Goal: Information Seeking & Learning: Check status

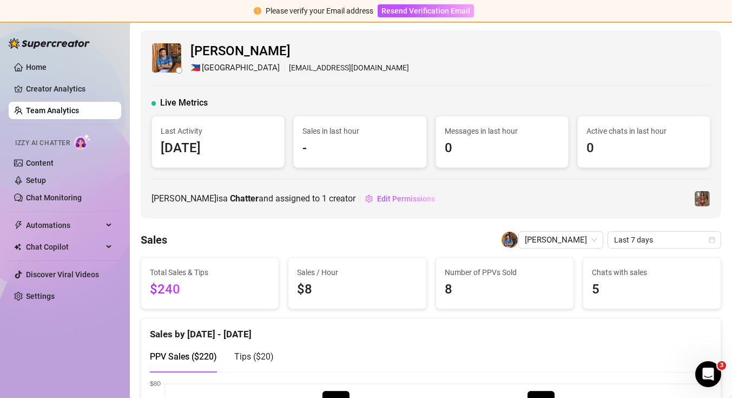
click at [79, 108] on link "Team Analytics" at bounding box center [52, 110] width 53 height 9
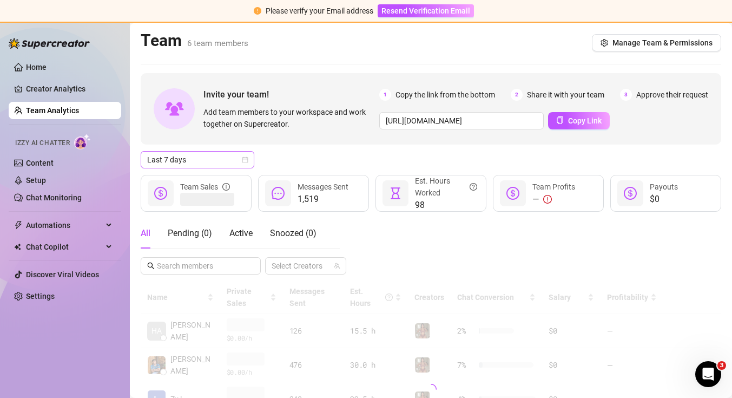
click at [177, 161] on span "Last 7 days" at bounding box center [197, 160] width 101 height 16
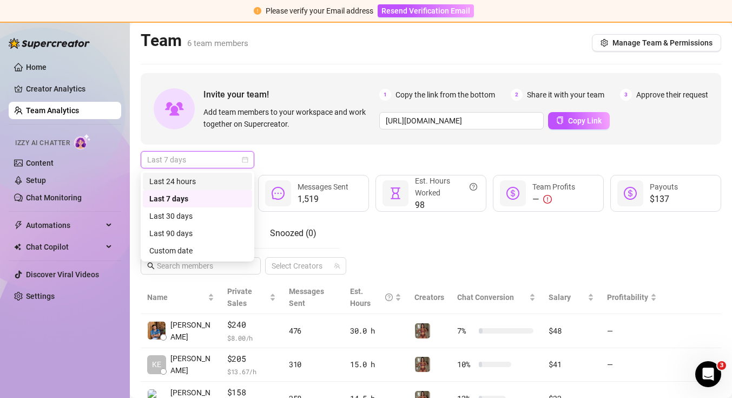
click at [177, 183] on div "Last 24 hours" at bounding box center [197, 181] width 96 height 12
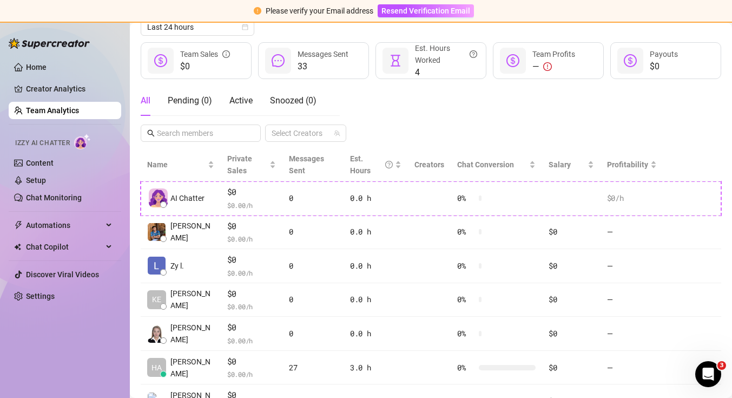
scroll to position [123, 0]
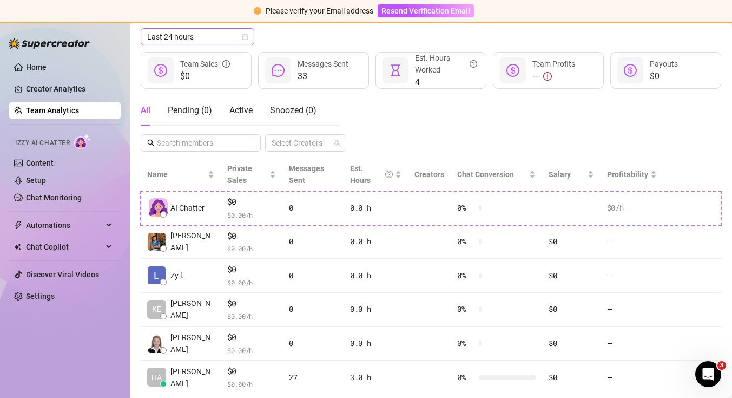
click at [240, 36] on span "Last 24 hours" at bounding box center [197, 37] width 101 height 16
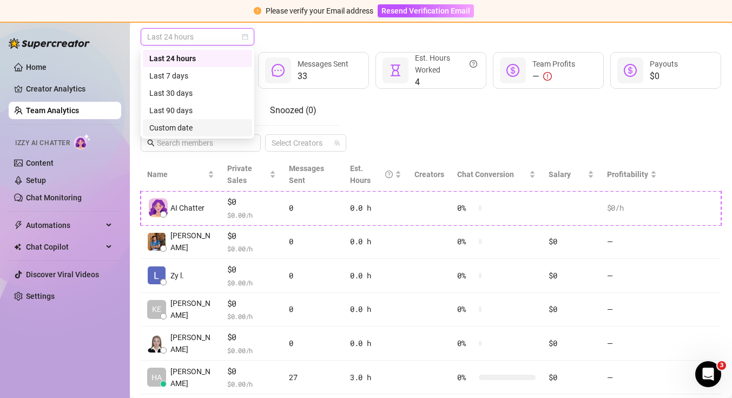
click at [204, 126] on div "Custom date" at bounding box center [197, 128] width 96 height 12
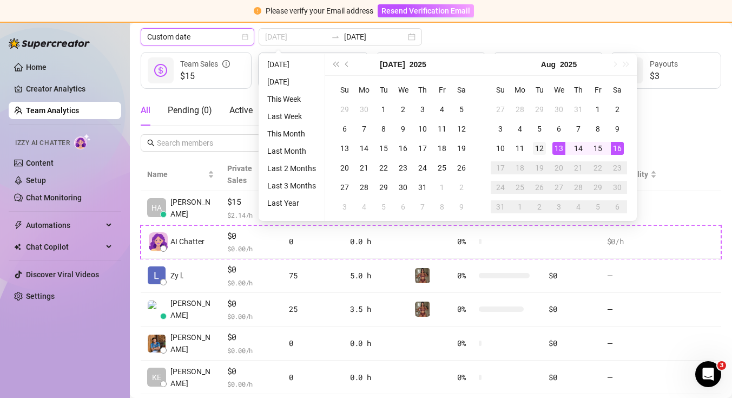
type input "[DATE]"
click at [536, 149] on div "12" at bounding box center [539, 148] width 13 height 13
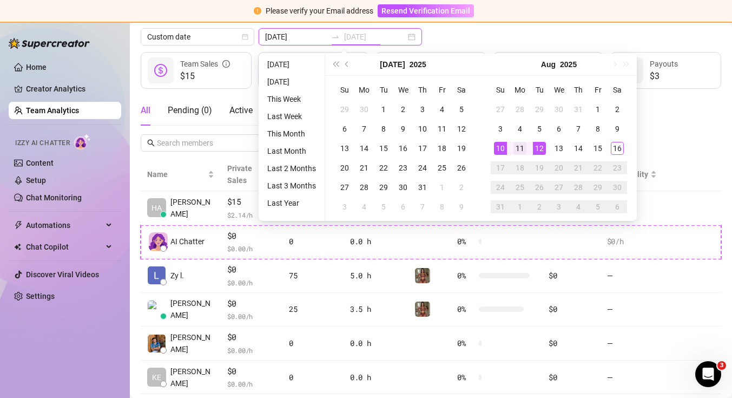
type input "[DATE]"
click at [518, 147] on div "11" at bounding box center [520, 148] width 13 height 13
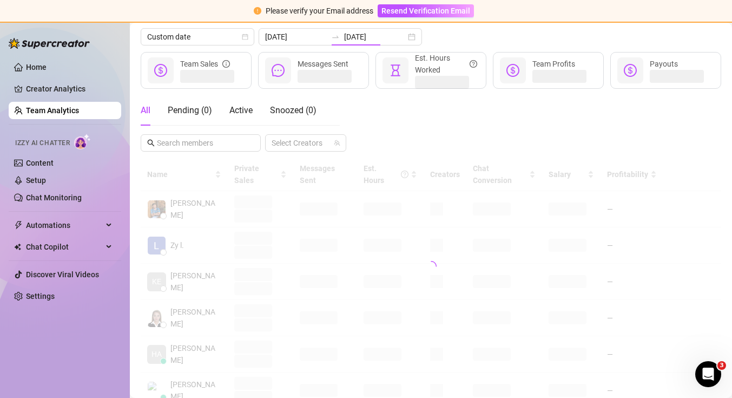
type input "[DATE]"
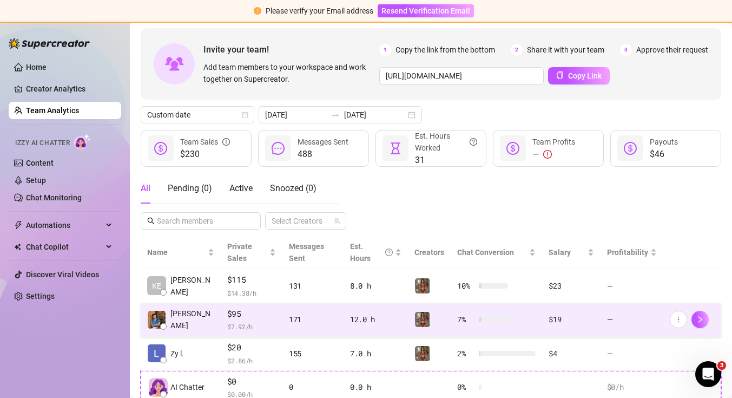
scroll to position [38, 0]
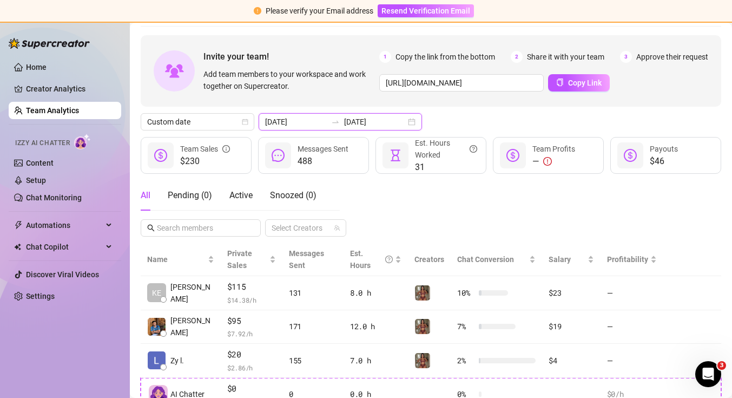
click at [379, 122] on input "[DATE]" at bounding box center [375, 122] width 62 height 12
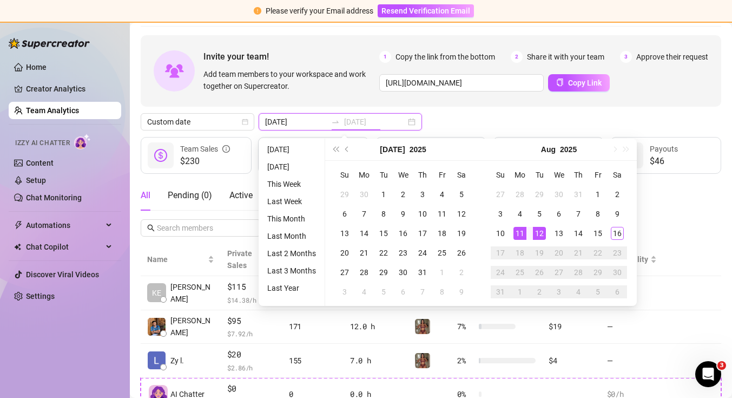
type input "[DATE]"
click at [543, 234] on div "12" at bounding box center [539, 233] width 13 height 13
click at [614, 234] on div "16" at bounding box center [617, 233] width 13 height 13
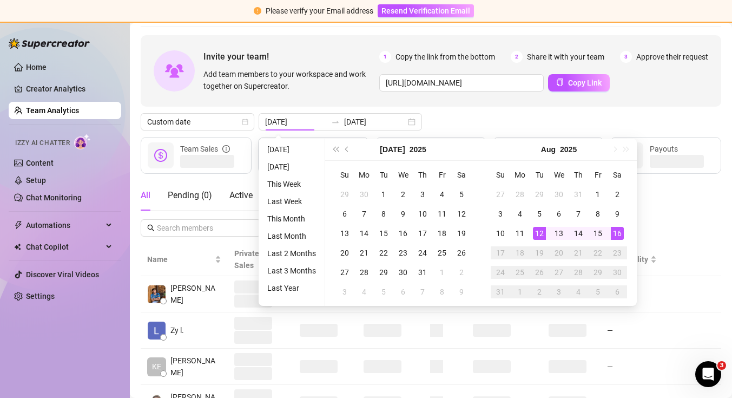
type input "[DATE]"
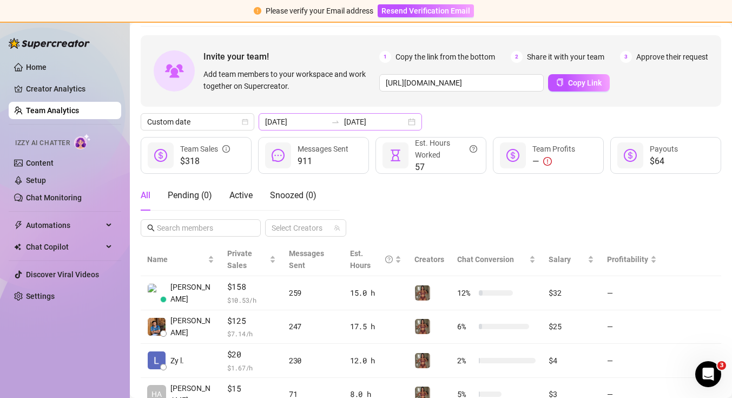
click at [384, 121] on div "[DATE] [DATE]" at bounding box center [340, 121] width 163 height 17
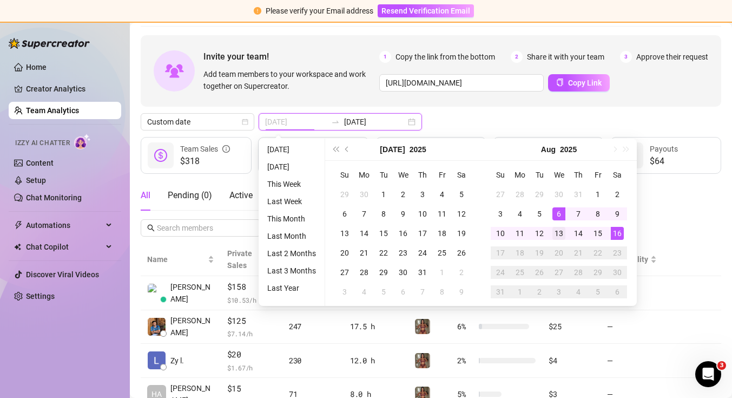
type input "[DATE]"
click at [555, 234] on div "13" at bounding box center [559, 233] width 13 height 13
type input "[DATE]"
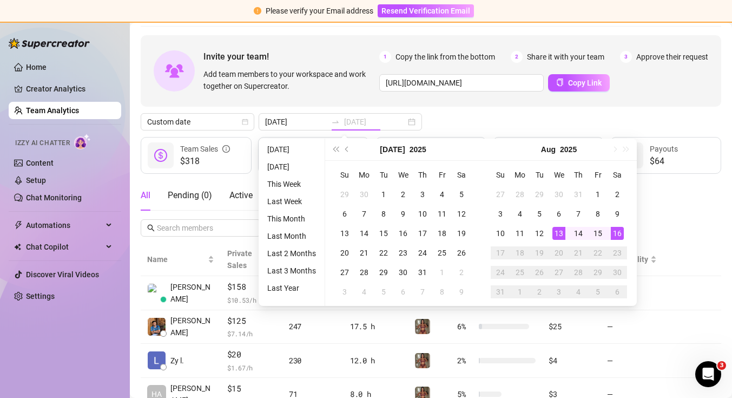
click at [623, 238] on div "16" at bounding box center [617, 233] width 13 height 13
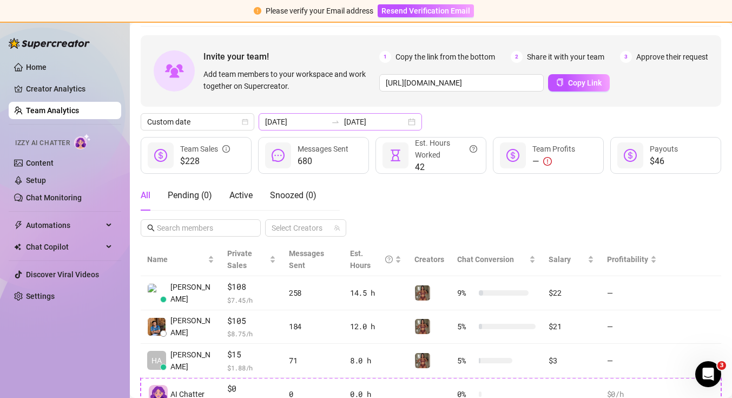
click at [385, 121] on div "[DATE] [DATE]" at bounding box center [340, 121] width 163 height 17
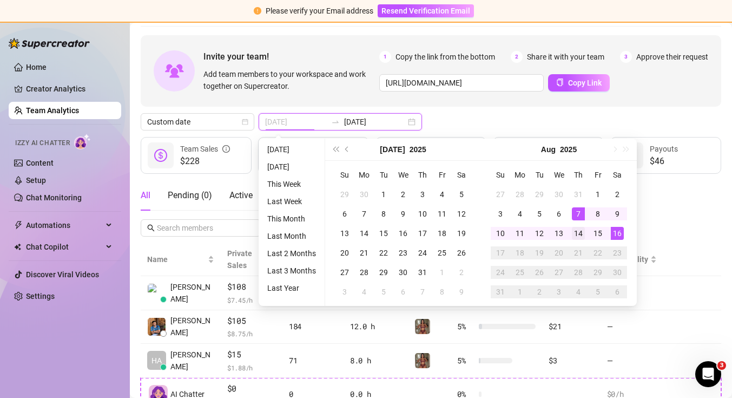
type input "[DATE]"
click at [578, 229] on div "14" at bounding box center [578, 233] width 13 height 13
type input "[DATE]"
click at [601, 127] on div "Custom date [DATE] [DATE]" at bounding box center [431, 121] width 581 height 17
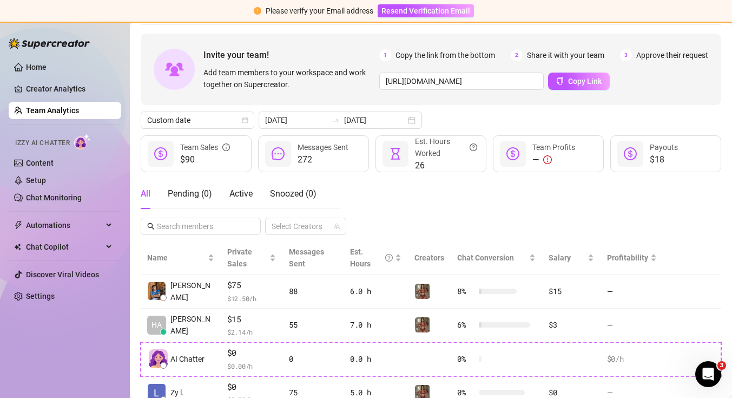
scroll to position [24, 0]
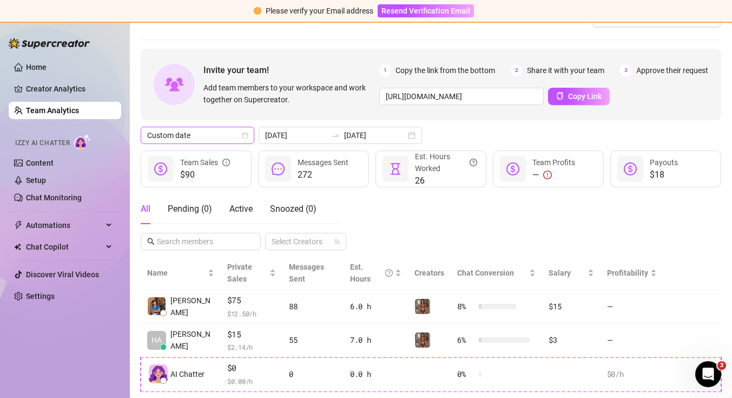
click at [211, 134] on span "Custom date" at bounding box center [197, 135] width 101 height 16
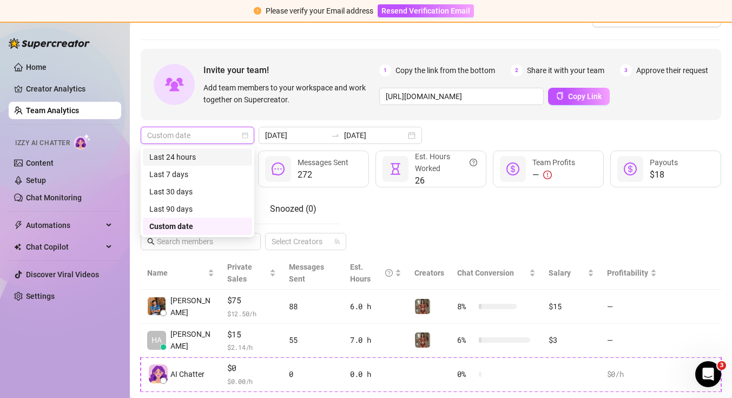
click at [205, 154] on div "Last 24 hours" at bounding box center [197, 157] width 96 height 12
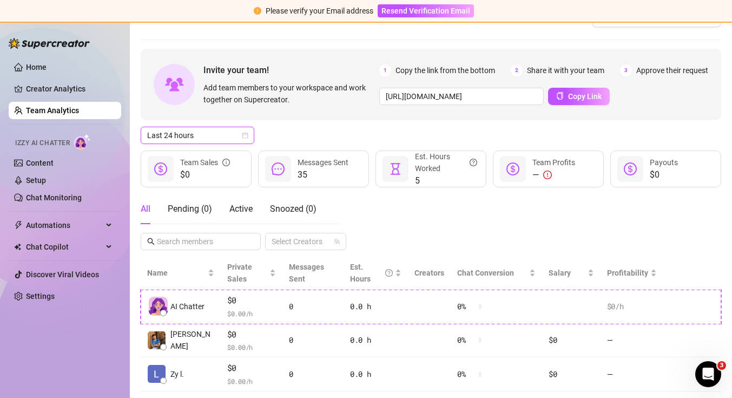
click at [371, 138] on div "Last 24 hours Last 24 hours" at bounding box center [431, 135] width 581 height 17
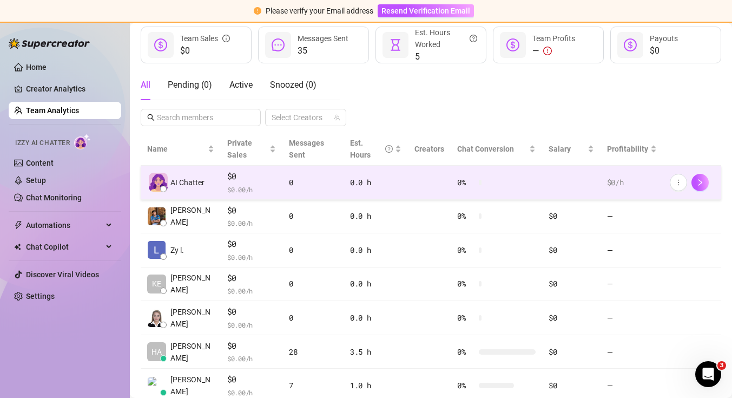
scroll to position [0, 0]
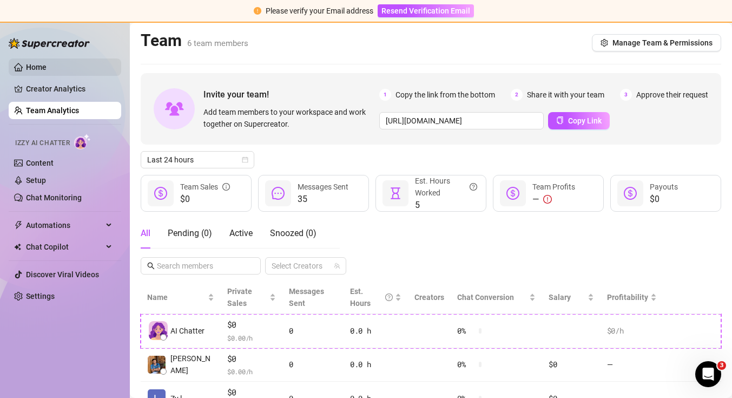
click at [26, 63] on link "Home" at bounding box center [36, 67] width 21 height 9
